Goal: Information Seeking & Learning: Learn about a topic

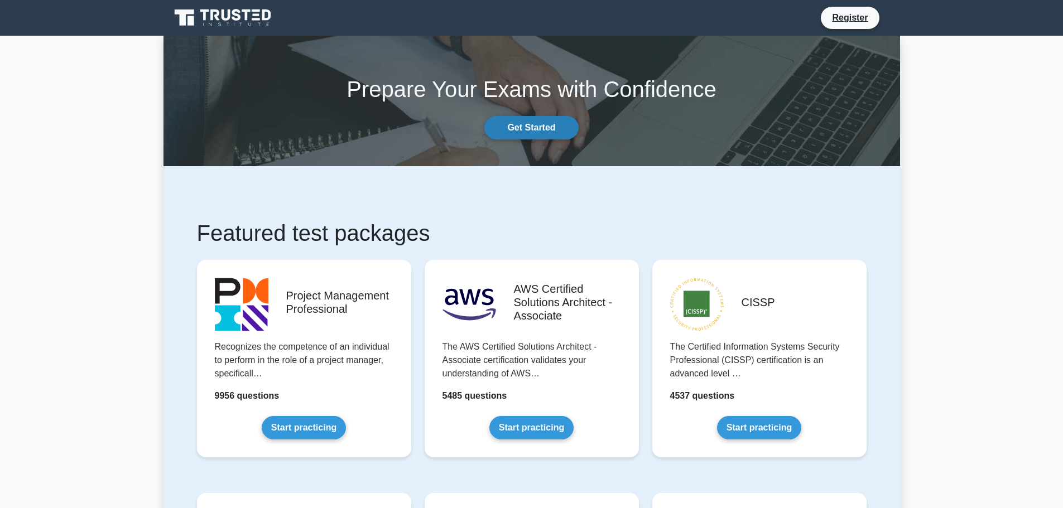
click at [525, 131] on link "Get Started" at bounding box center [531, 127] width 94 height 23
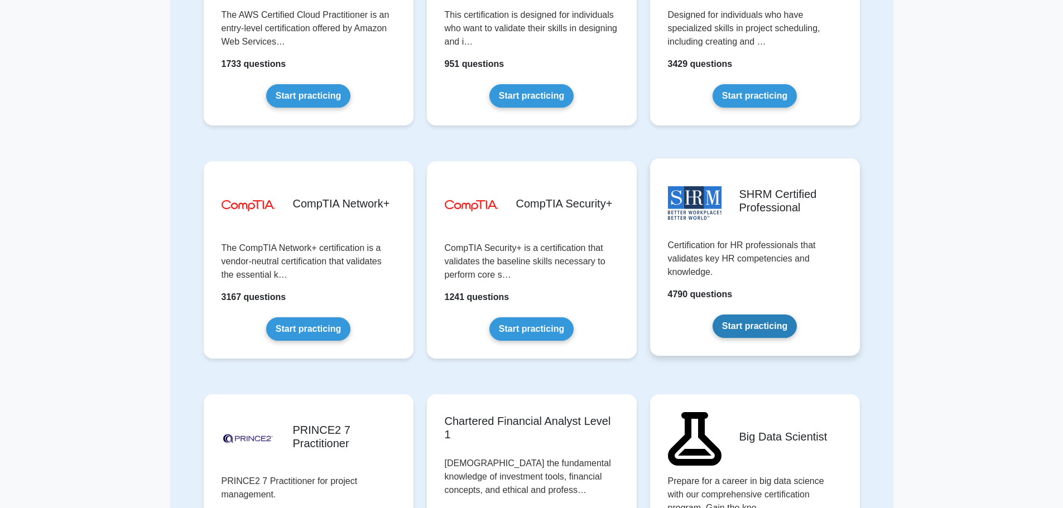
scroll to position [1838, 0]
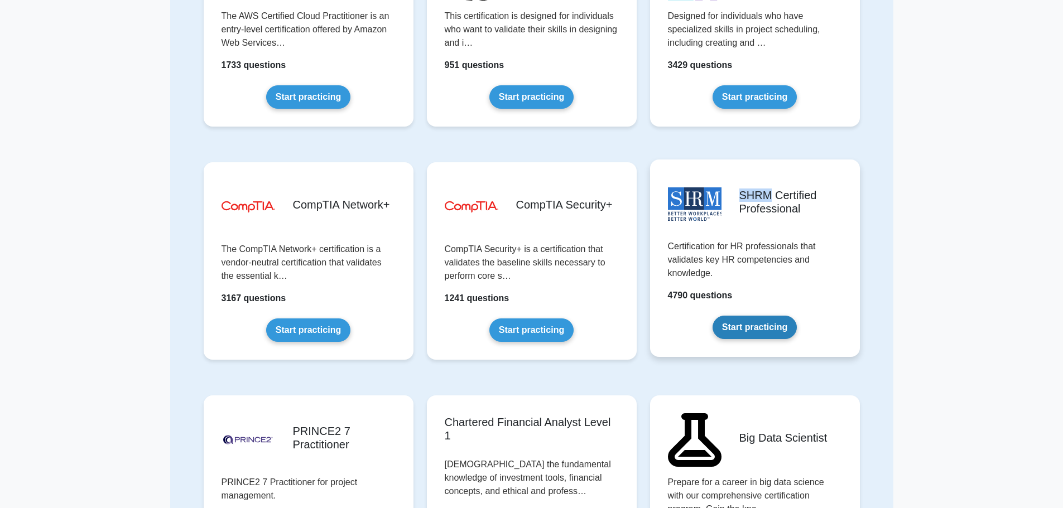
click at [765, 328] on link "Start practicing" at bounding box center [755, 327] width 84 height 23
